Goal: Information Seeking & Learning: Learn about a topic

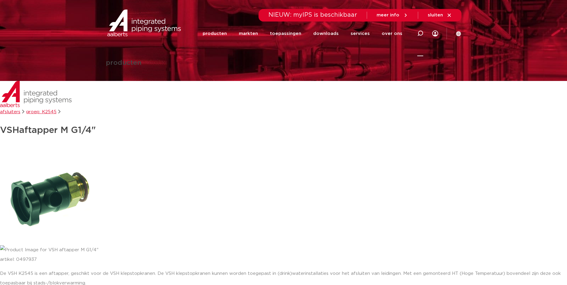
click at [423, 33] on icon at bounding box center [419, 33] width 7 height 7
type input "sps"
click button "Zoeken" at bounding box center [0, 0] width 0 height 0
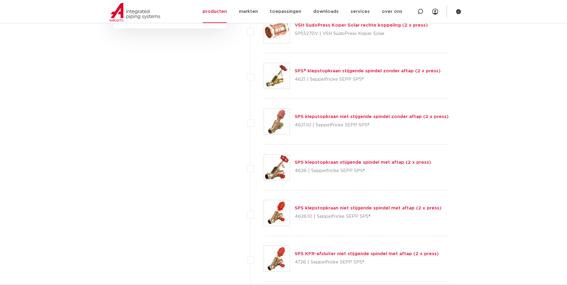
scroll to position [459, 0]
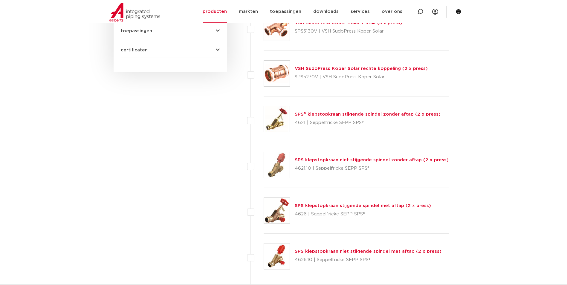
click at [348, 115] on link "SPS® klepstopkraan stijgende spindel zonder aftap (2 x press)" at bounding box center [368, 114] width 146 height 4
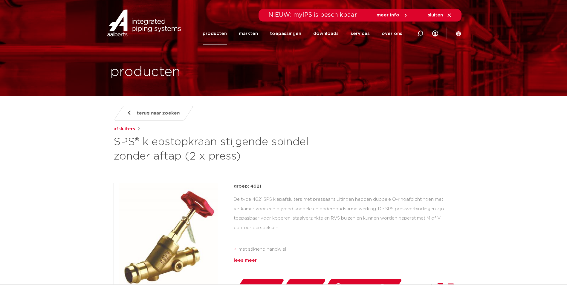
click at [249, 261] on div "lees meer" at bounding box center [344, 260] width 220 height 7
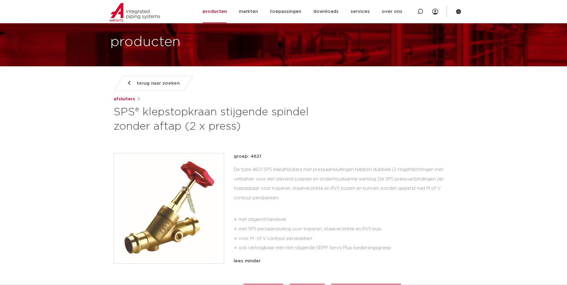
scroll to position [60, 0]
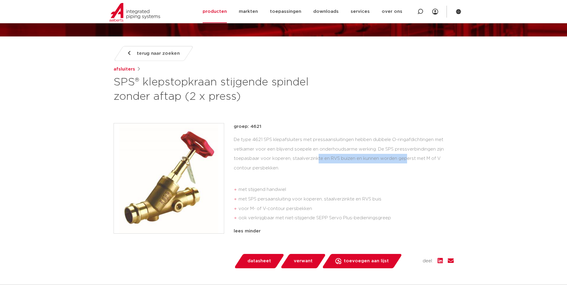
drag, startPoint x: 354, startPoint y: 158, endPoint x: 270, endPoint y: 159, distance: 83.3
click at [270, 159] on div "De type 4621 SPS klepafsluiters met pressaansluitingen hebben dubbele O-ringafd…" at bounding box center [344, 180] width 220 height 91
copy div "koperen, staalverzinkte en RVS buizen"
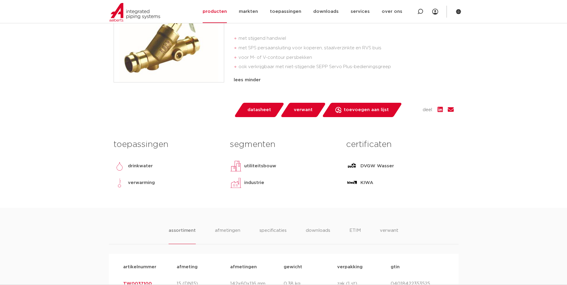
scroll to position [58, 0]
